Goal: Task Accomplishment & Management: Use online tool/utility

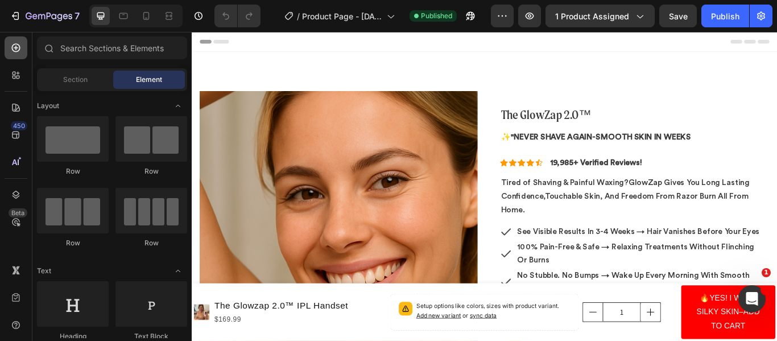
click at [16, 48] on icon at bounding box center [16, 48] width 5 height 5
click at [61, 12] on icon "button" at bounding box center [49, 17] width 47 height 10
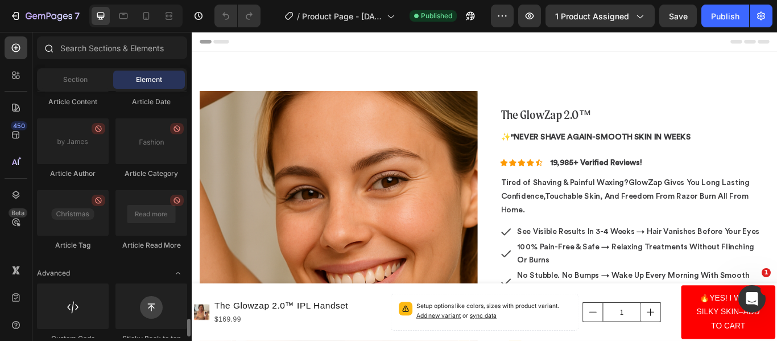
scroll to position [3200, 0]
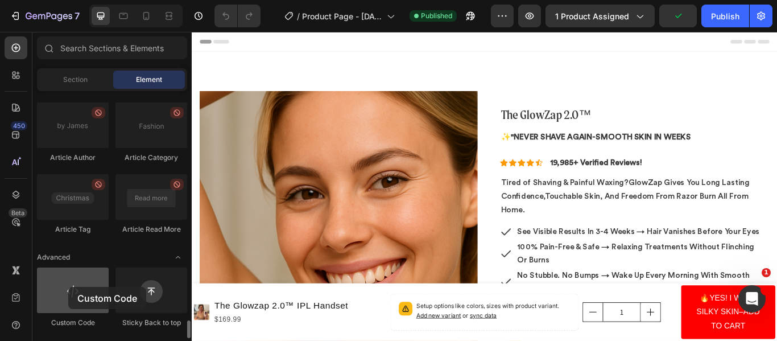
click at [68, 287] on div at bounding box center [73, 290] width 72 height 46
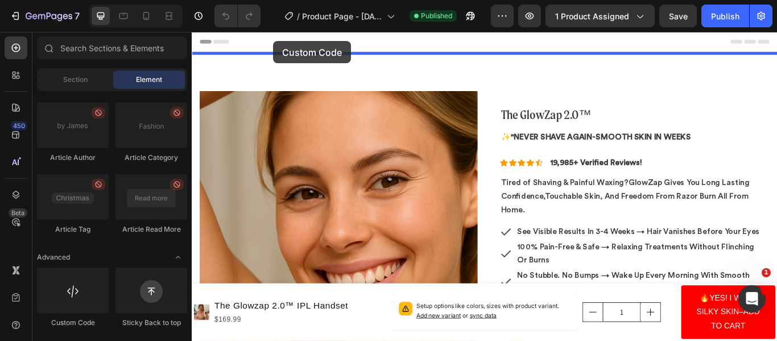
drag, startPoint x: 260, startPoint y: 319, endPoint x: 287, endPoint y: 45, distance: 275.0
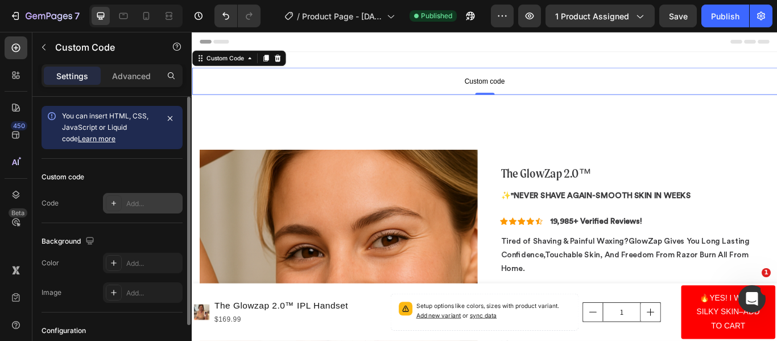
click at [150, 204] on div "Add..." at bounding box center [152, 204] width 53 height 10
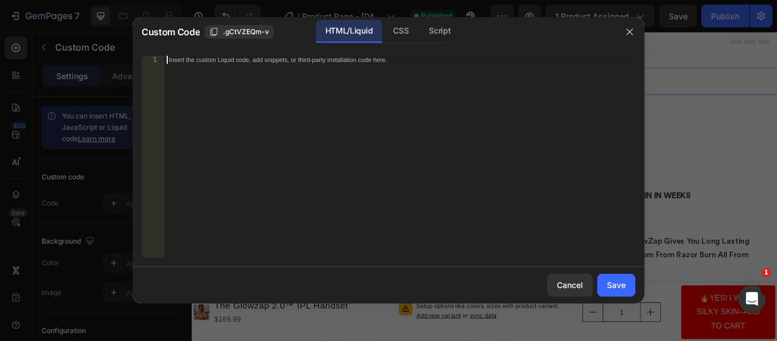
click at [270, 88] on div "Insert the custom Liquid code, add snippets, or third-party installation code h…" at bounding box center [399, 165] width 471 height 218
paste textarea "</script>"
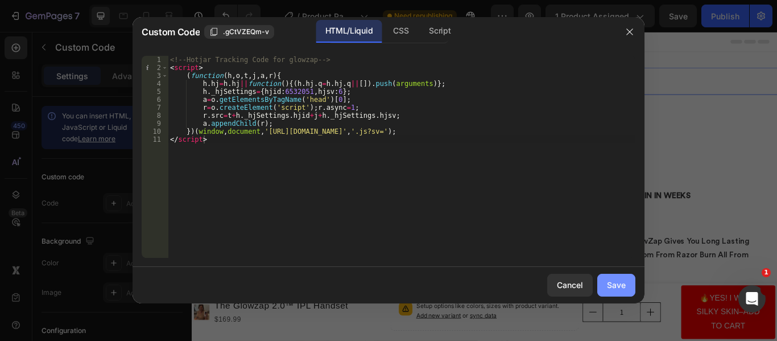
click at [615, 279] on div "Save" at bounding box center [616, 285] width 19 height 12
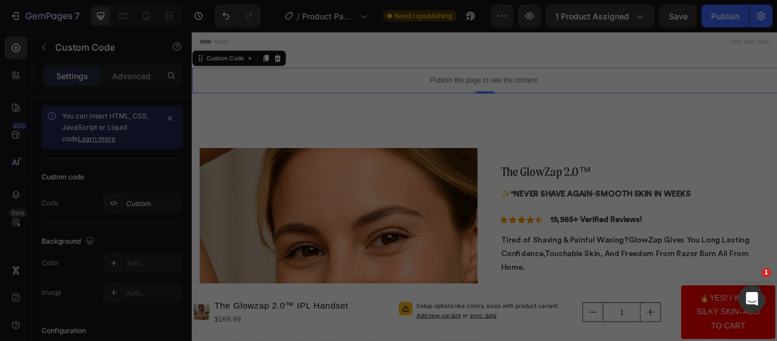
type textarea "})(window,document,'[URL][DOMAIN_NAME]','.js?sv='); </script>"
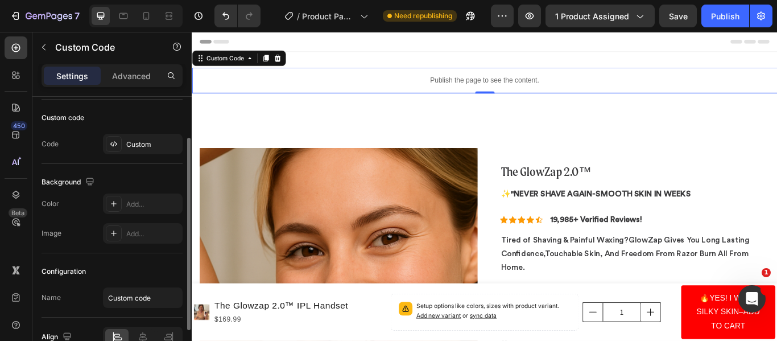
scroll to position [120, 0]
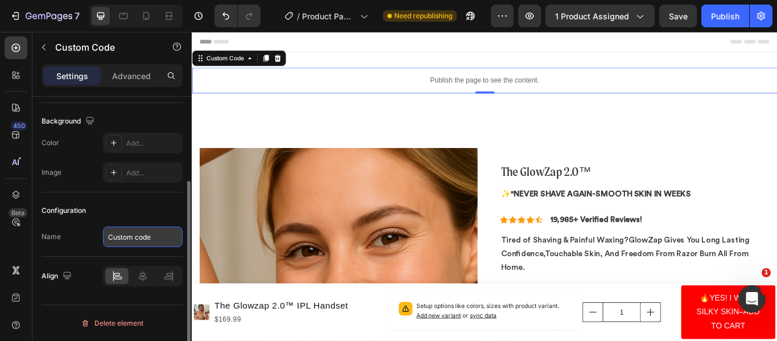
click at [147, 236] on input "Custom code" at bounding box center [143, 236] width 80 height 20
click at [74, 303] on div "You can insert HTML, CSS, JavaScript or Liquid code Learn more Custom code Code…" at bounding box center [111, 175] width 159 height 397
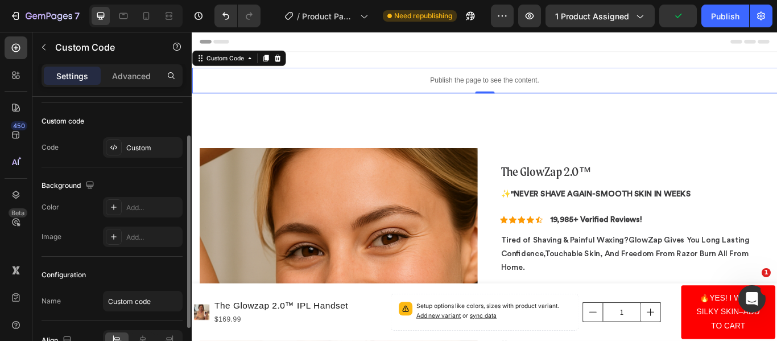
scroll to position [0, 0]
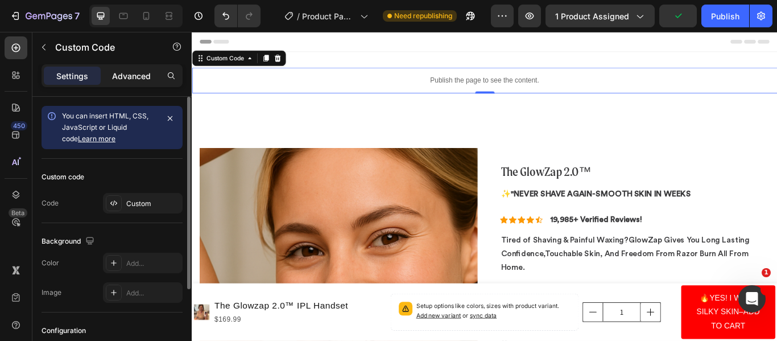
click at [138, 73] on p "Advanced" at bounding box center [131, 76] width 39 height 12
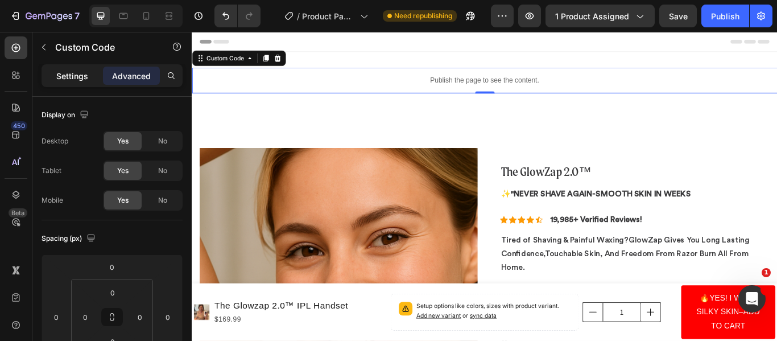
click at [75, 83] on div "Settings" at bounding box center [72, 76] width 57 height 18
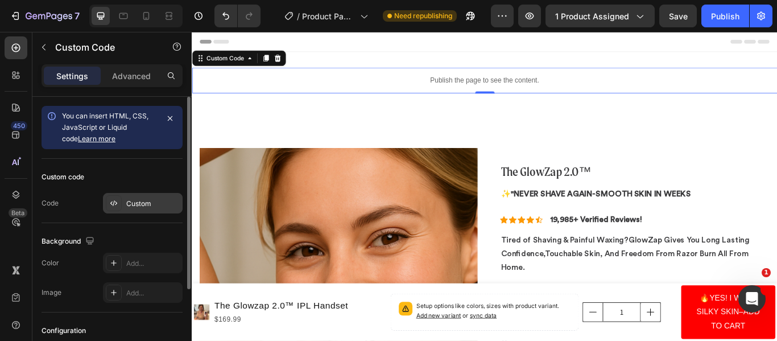
click at [143, 203] on div "Custom" at bounding box center [152, 204] width 53 height 10
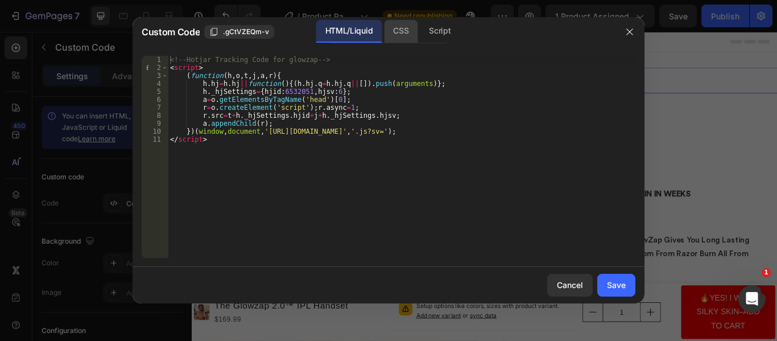
click at [403, 27] on div "CSS" at bounding box center [401, 31] width 34 height 23
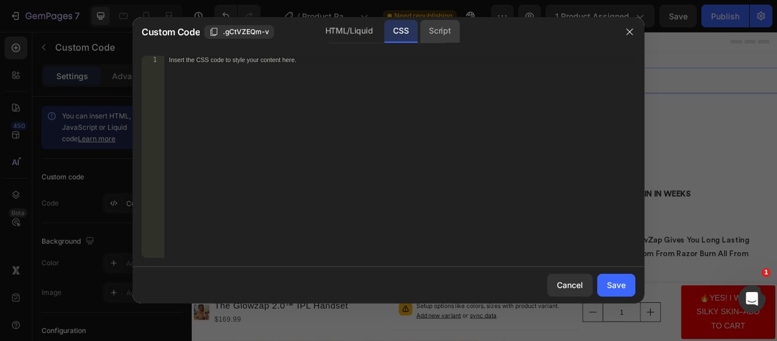
click at [440, 33] on div "Script" at bounding box center [440, 31] width 40 height 23
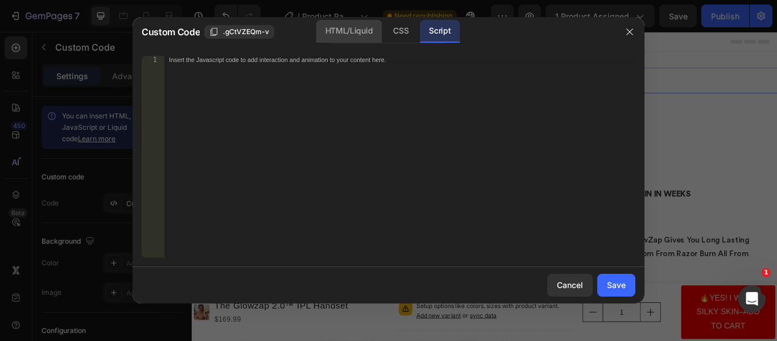
click at [354, 36] on div "HTML/Liquid" at bounding box center [348, 31] width 65 height 23
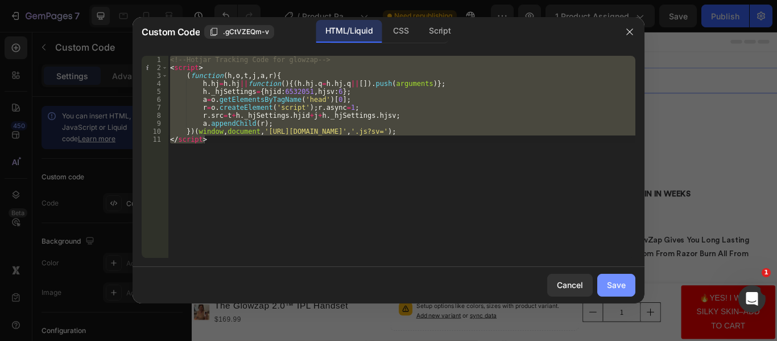
click at [628, 286] on button "Save" at bounding box center [617, 285] width 38 height 23
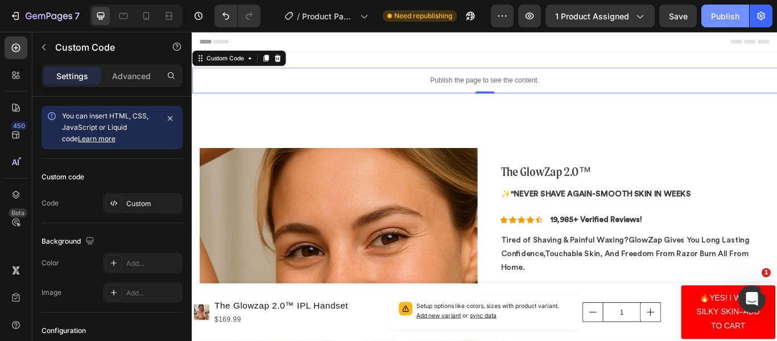
click at [723, 18] on div "Publish" at bounding box center [725, 16] width 28 height 12
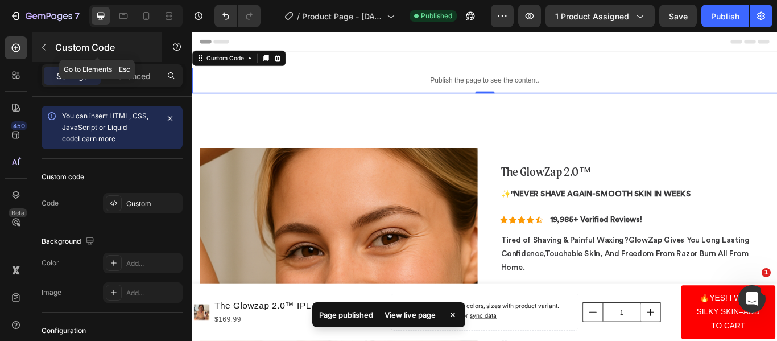
click at [40, 40] on button "button" at bounding box center [44, 47] width 18 height 18
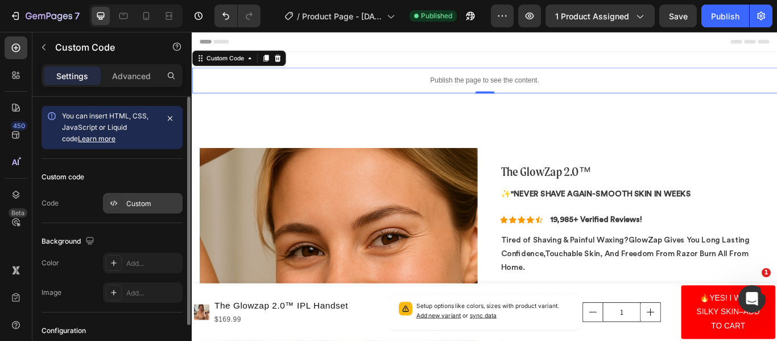
click at [157, 201] on div "Custom" at bounding box center [152, 204] width 53 height 10
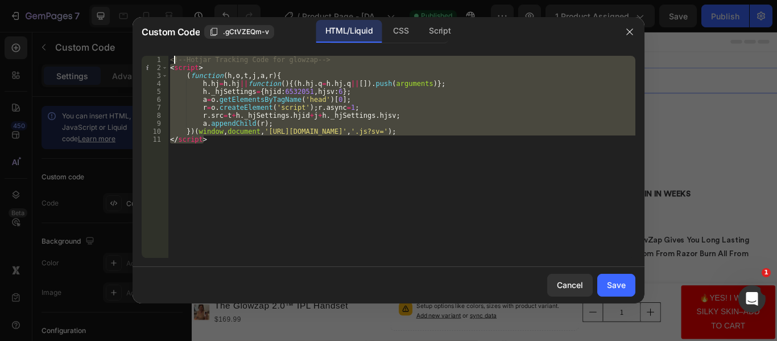
drag, startPoint x: 293, startPoint y: 143, endPoint x: 172, endPoint y: 55, distance: 149.6
click at [172, 56] on div "<!-- Hotjar Tracking Code for glowzap --> < script > ( function ( h , o , t , j…" at bounding box center [402, 157] width 468 height 202
type textarea "<!-- Hotjar Tracking Code for glowzap --> <script>"
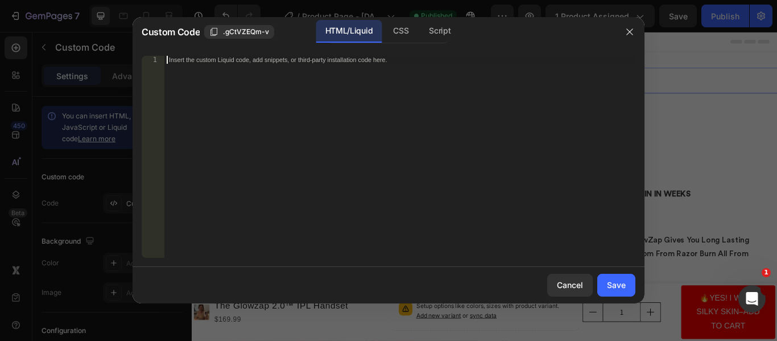
paste textarea "</script>"
type textarea "</script>"
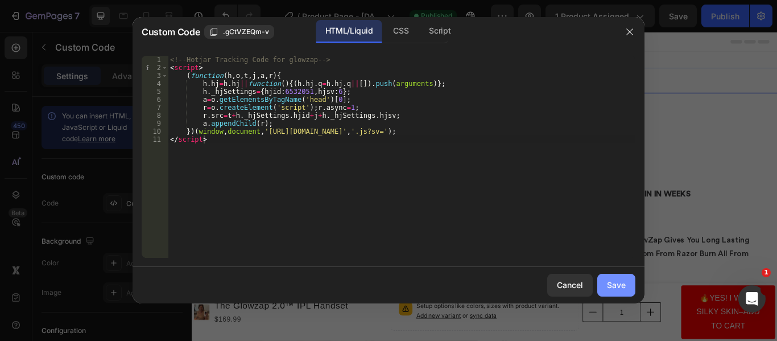
click at [625, 283] on div "Save" at bounding box center [616, 285] width 19 height 12
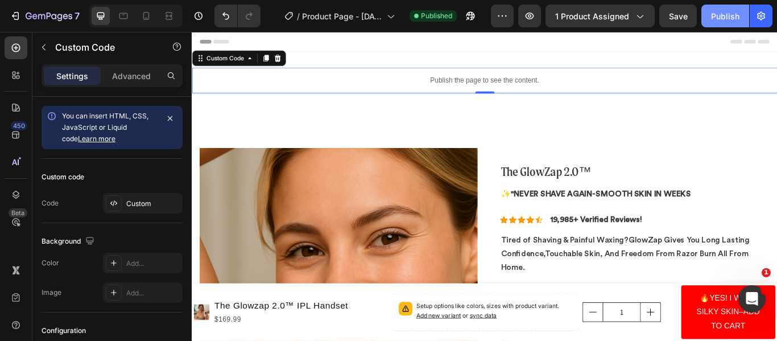
click at [727, 10] on div "Publish" at bounding box center [725, 16] width 28 height 12
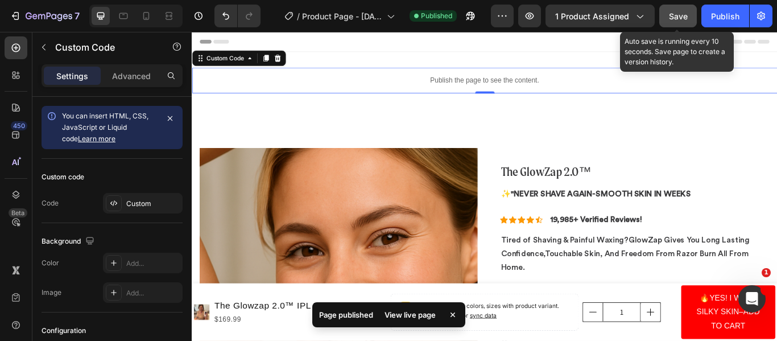
click at [676, 22] on button "Save" at bounding box center [679, 16] width 38 height 23
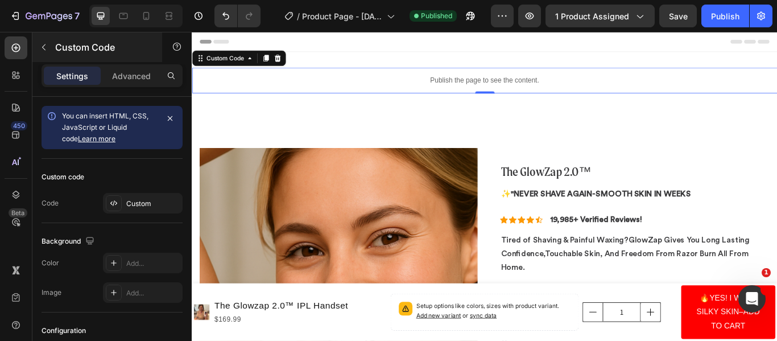
click at [50, 51] on button "button" at bounding box center [44, 47] width 18 height 18
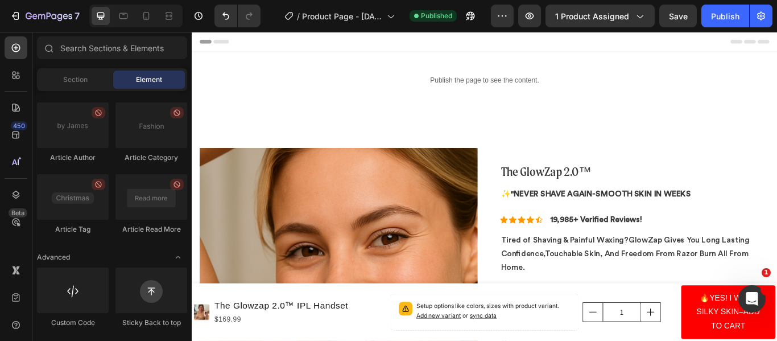
click at [75, 90] on div "Section Element" at bounding box center [112, 79] width 150 height 23
click at [65, 87] on div "Section" at bounding box center [75, 80] width 72 height 18
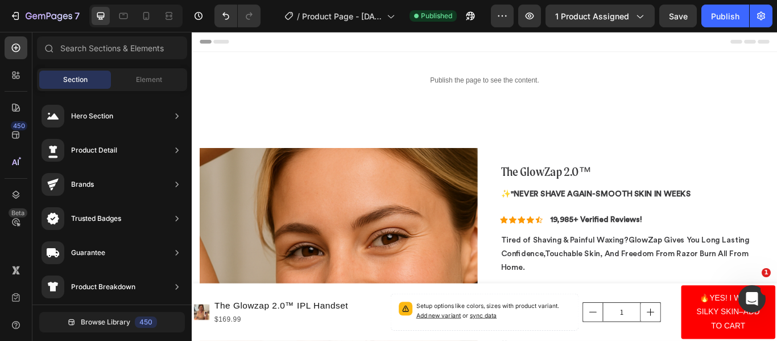
click at [302, 89] on p "Publish the page to see the content." at bounding box center [533, 89] width 683 height 12
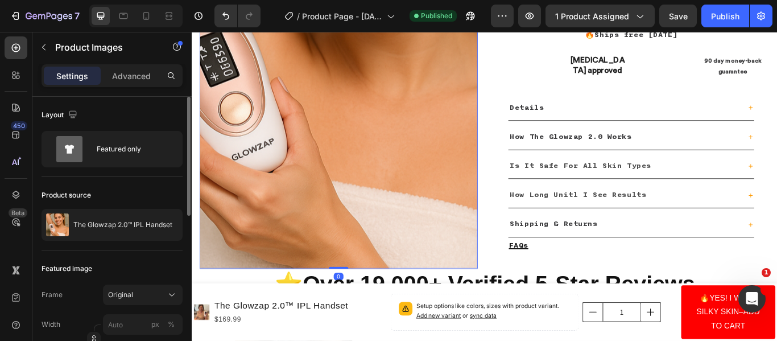
scroll to position [737, 0]
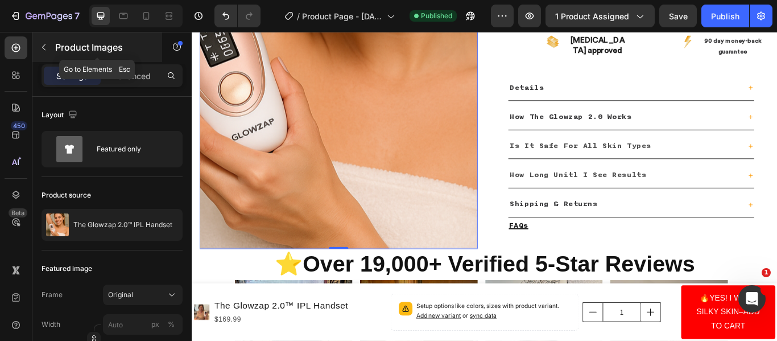
click at [44, 49] on icon "button" at bounding box center [43, 47] width 3 height 6
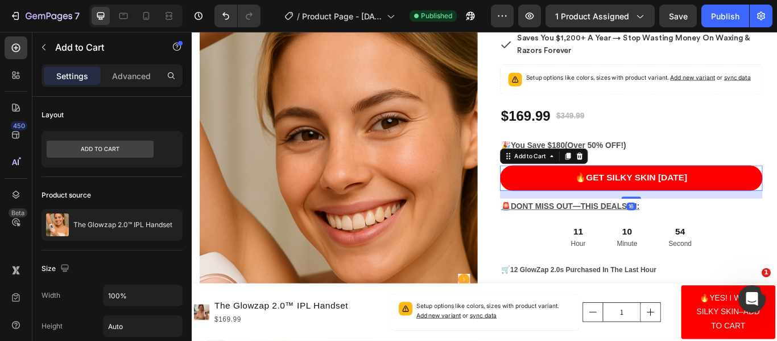
scroll to position [0, 0]
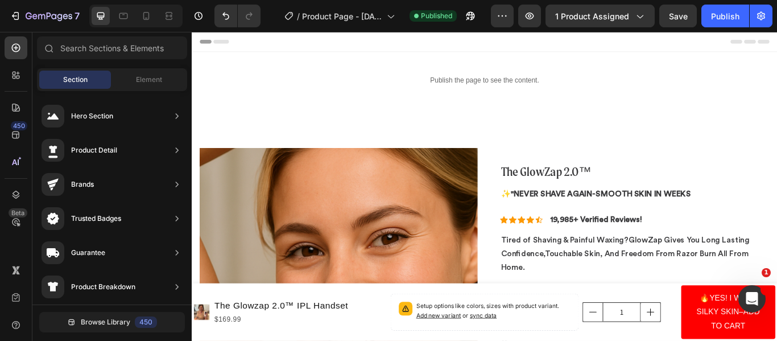
click at [332, 42] on div "Header" at bounding box center [533, 43] width 665 height 23
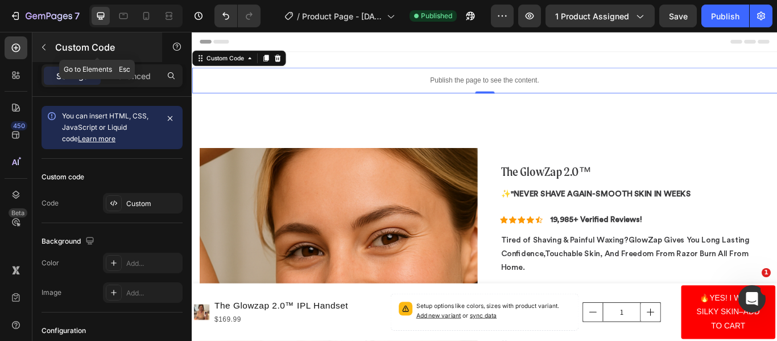
click at [41, 48] on icon "button" at bounding box center [43, 47] width 9 height 9
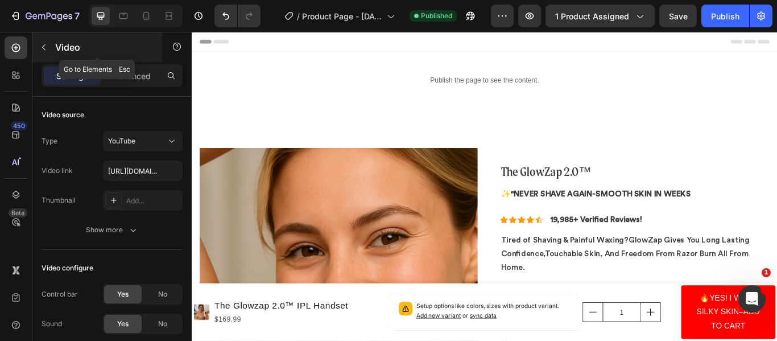
click at [44, 46] on icon "button" at bounding box center [43, 47] width 3 height 6
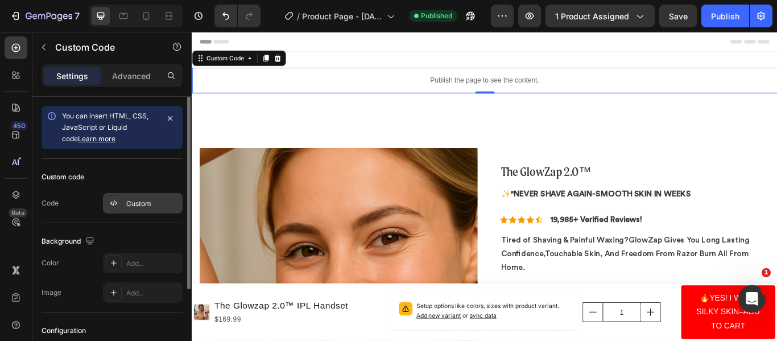
click at [141, 199] on div "Custom" at bounding box center [152, 204] width 53 height 10
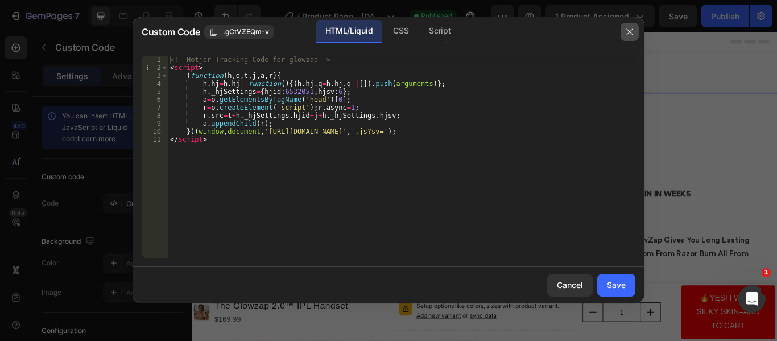
click at [628, 32] on icon "button" at bounding box center [629, 31] width 9 height 9
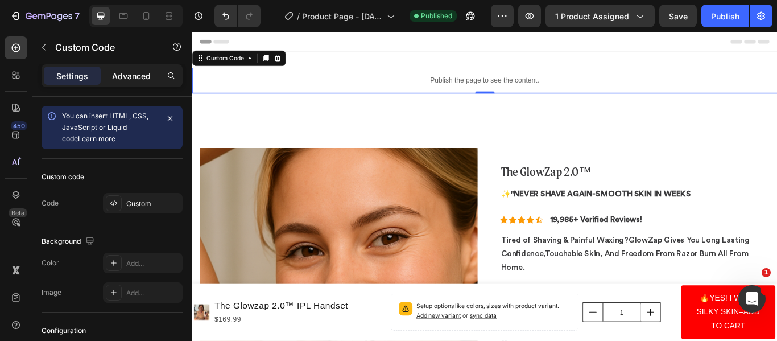
click at [137, 81] on p "Advanced" at bounding box center [131, 76] width 39 height 12
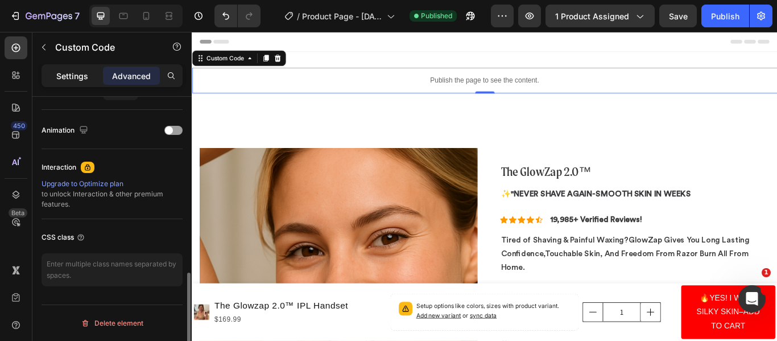
click at [73, 80] on p "Settings" at bounding box center [72, 76] width 32 height 12
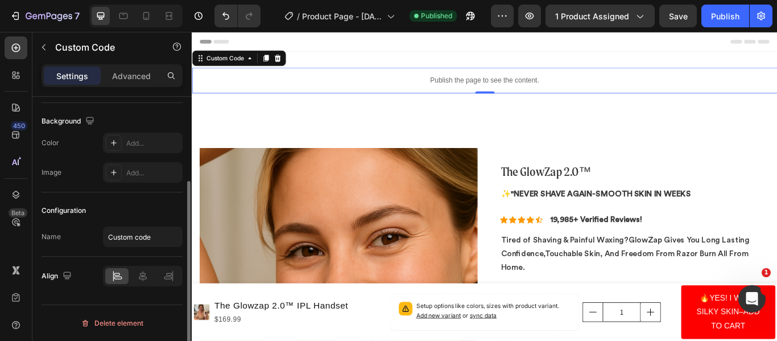
scroll to position [120, 0]
click at [38, 55] on button "button" at bounding box center [44, 47] width 18 height 18
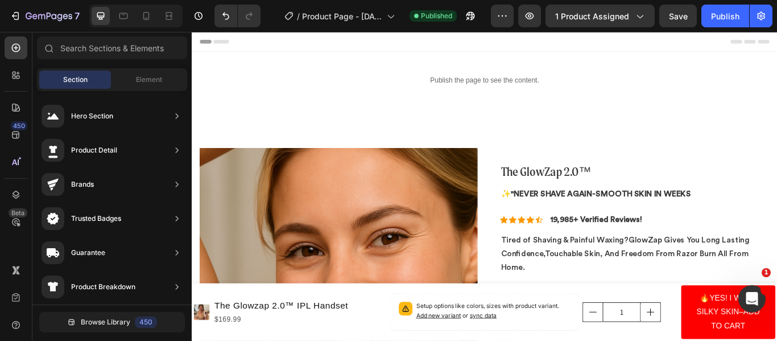
click at [382, 43] on div "Header" at bounding box center [533, 43] width 665 height 23
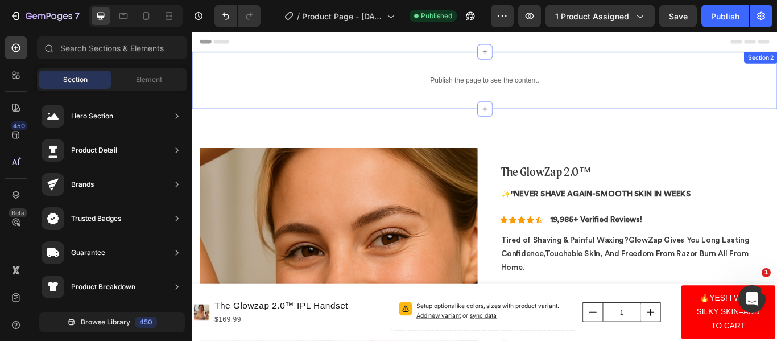
click at [376, 70] on div "Publish the page to see the content. Custom Code Section 2" at bounding box center [533, 88] width 683 height 67
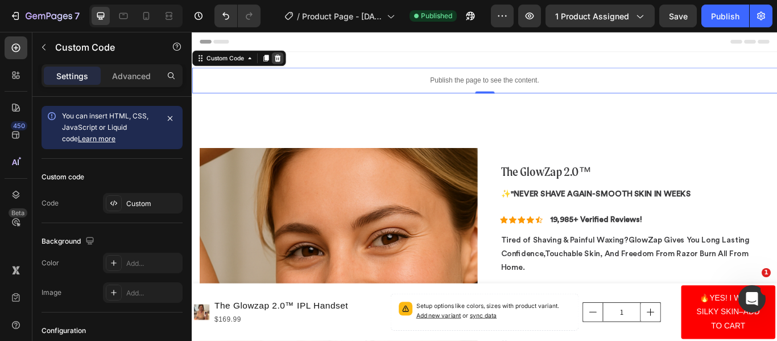
click at [298, 61] on div at bounding box center [292, 63] width 14 height 14
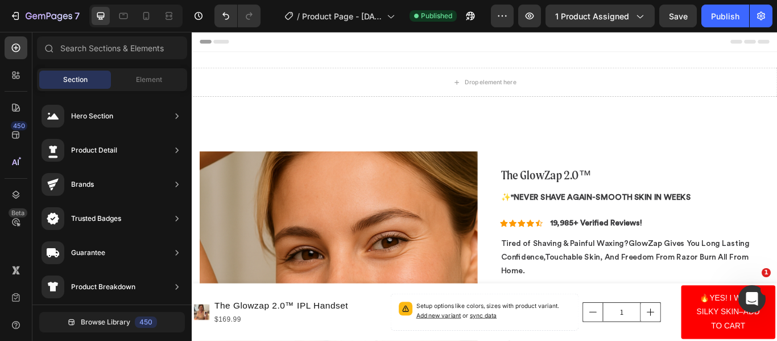
click at [352, 46] on div "Header" at bounding box center [533, 43] width 665 height 23
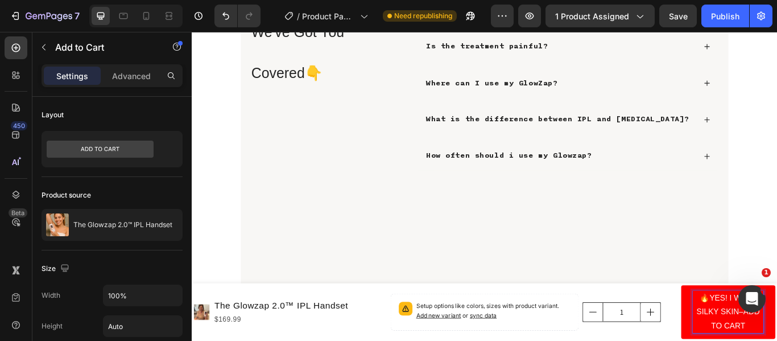
scroll to position [4959, 0]
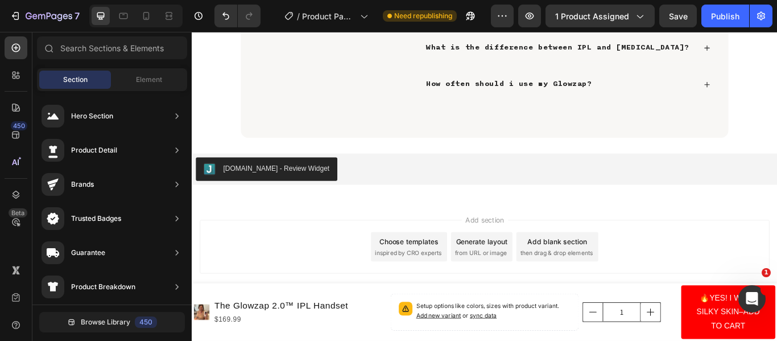
click at [357, 316] on div "Add section Choose templates inspired by CRO experts Generate layout from URL o…" at bounding box center [533, 298] width 683 height 140
click at [505, 241] on div "Add section Choose templates inspired by CRO experts Generate layout from URL o…" at bounding box center [533, 298] width 683 height 140
click at [561, 244] on div "Add section Choose templates inspired by CRO experts Generate layout from URL o…" at bounding box center [533, 298] width 683 height 140
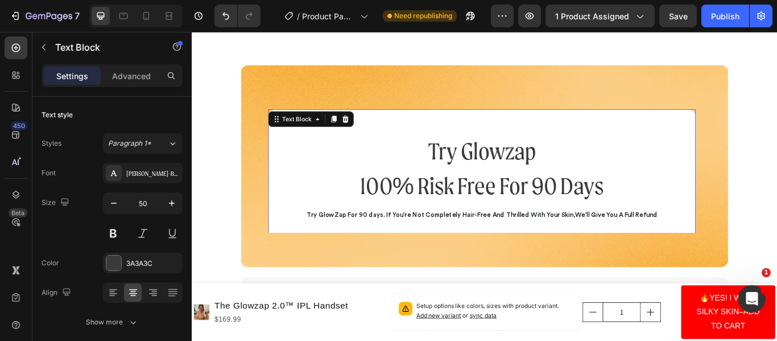
scroll to position [4015, 0]
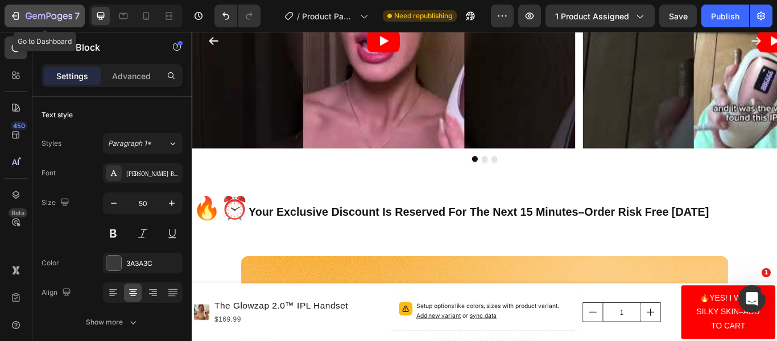
click at [51, 18] on icon "button" at bounding box center [49, 17] width 47 height 10
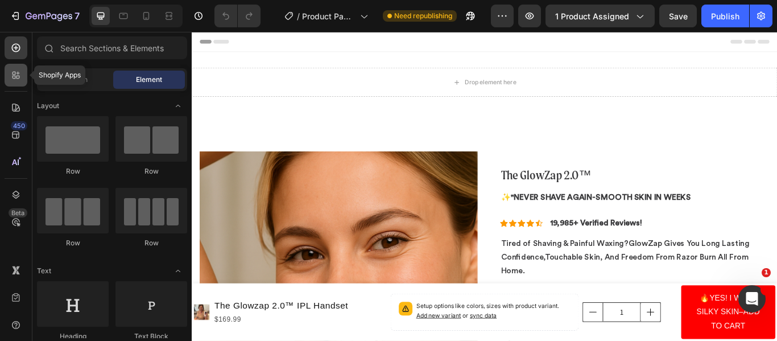
click at [11, 74] on icon at bounding box center [15, 74] width 11 height 11
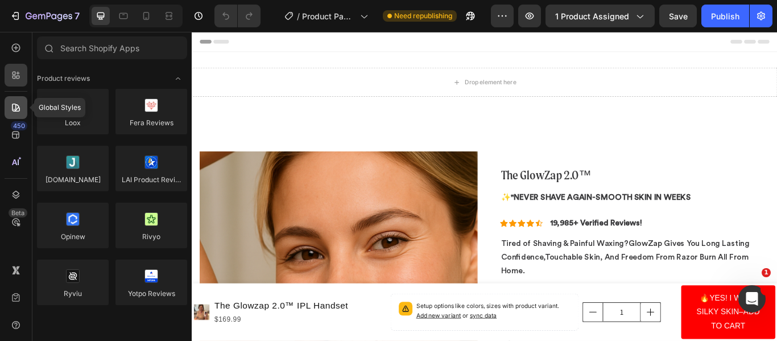
click at [14, 104] on icon at bounding box center [16, 108] width 8 height 8
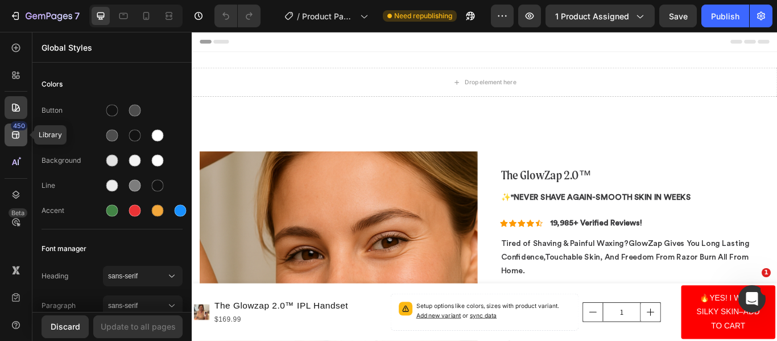
click at [10, 128] on div "450" at bounding box center [16, 134] width 23 height 23
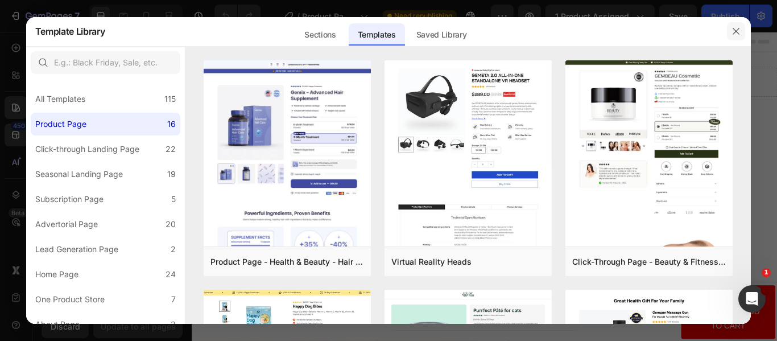
click at [744, 34] on button "button" at bounding box center [736, 31] width 18 height 18
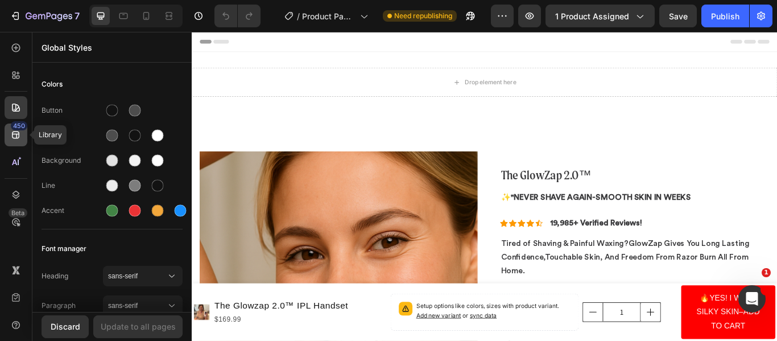
click at [20, 130] on icon at bounding box center [15, 134] width 11 height 11
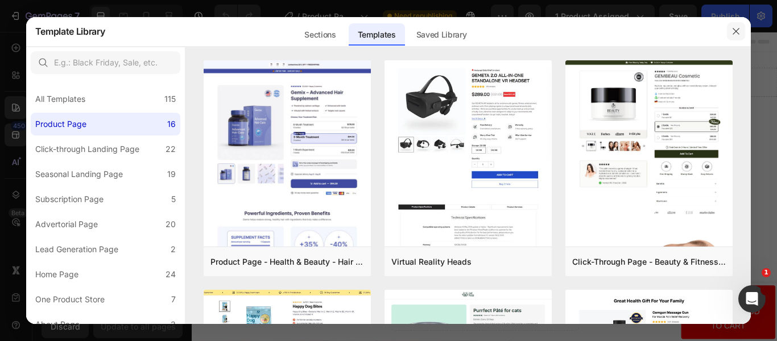
click at [740, 26] on button "button" at bounding box center [736, 31] width 18 height 18
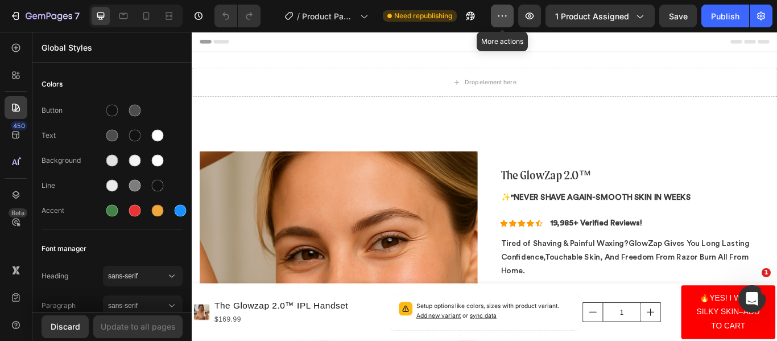
click at [500, 18] on icon "button" at bounding box center [502, 15] width 11 height 11
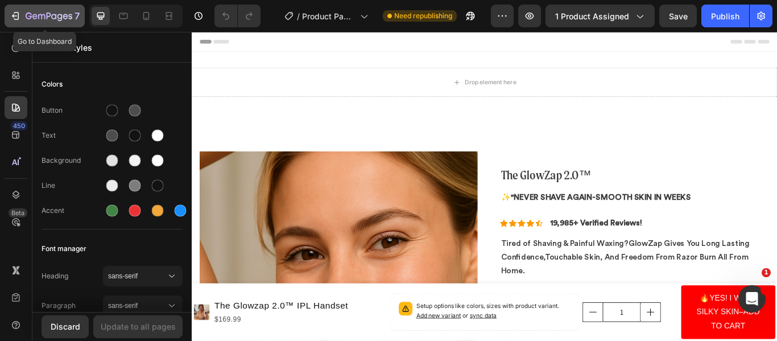
click at [22, 15] on div "7" at bounding box center [45, 16] width 70 height 14
